Goal: Task Accomplishment & Management: Manage account settings

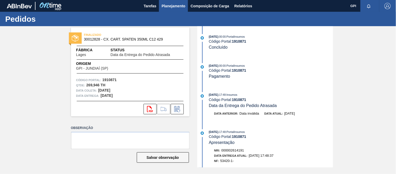
click at [176, 6] on span "Planejamento" at bounding box center [174, 6] width 24 height 6
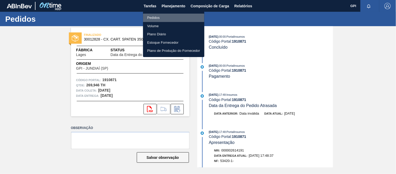
click at [165, 19] on li "Pedidos" at bounding box center [173, 18] width 61 height 8
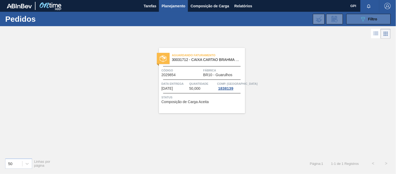
click at [372, 18] on span "Filtro" at bounding box center [372, 19] width 9 height 4
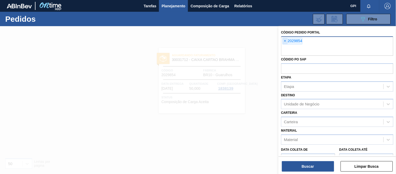
click at [284, 40] on span "×" at bounding box center [285, 41] width 5 height 6
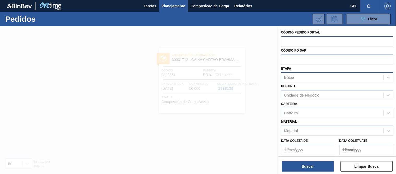
paste input "2025183"
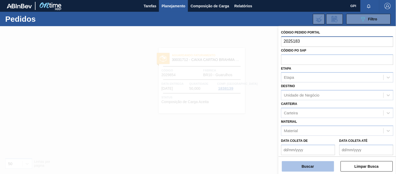
type input "2025183"
click at [311, 167] on button "Buscar" at bounding box center [308, 166] width 52 height 10
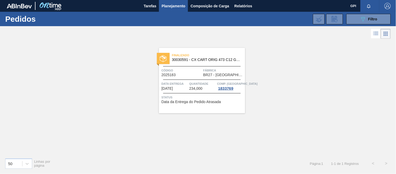
click at [173, 59] on span "30030591 - CX CART ORIG 473 C12 GPI OPEN CORNER" at bounding box center [206, 60] width 69 height 4
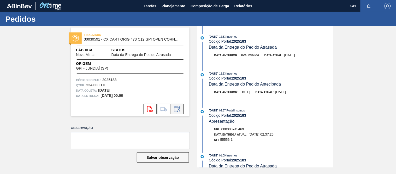
click at [173, 106] on icon at bounding box center [177, 109] width 8 height 6
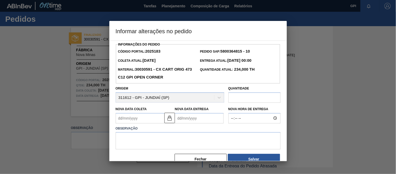
click at [247, 100] on input "text" at bounding box center [254, 97] width 52 height 10
paste input "499,75"
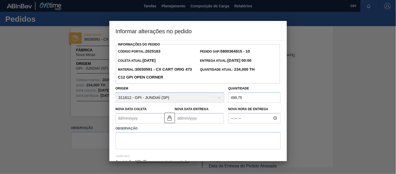
type input "499,75"
click at [156, 137] on textarea at bounding box center [198, 140] width 165 height 17
type textarea "Alteração quantidade - faturamento parcial"
click at [156, 122] on Coleta2025183 "Nova Data Coleta" at bounding box center [140, 118] width 49 height 10
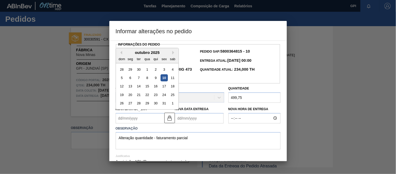
click at [163, 76] on div "10" at bounding box center [163, 77] width 7 height 7
type Coleta2025183 "[DATE]"
type Entrega2025183 "[DATE]"
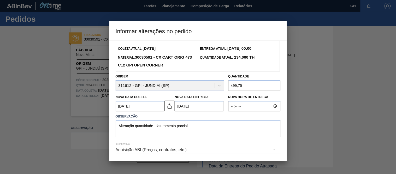
scroll to position [14, 0]
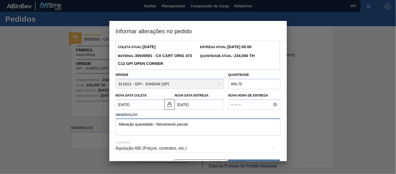
click at [154, 124] on textarea "Alteração quantidade - faturamento parcial" at bounding box center [198, 126] width 165 height 17
click at [224, 122] on textarea "Alteração quantidade - faturamento parcial" at bounding box center [198, 126] width 165 height 17
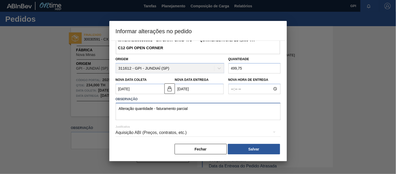
scroll to position [31, 0]
click at [247, 147] on button "Salvar" at bounding box center [254, 148] width 52 height 10
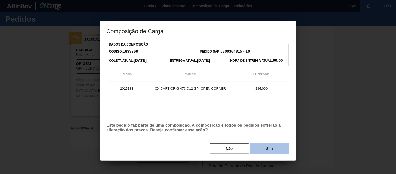
click at [272, 145] on button "Sim" at bounding box center [269, 148] width 39 height 10
